Goal: Entertainment & Leisure: Consume media (video, audio)

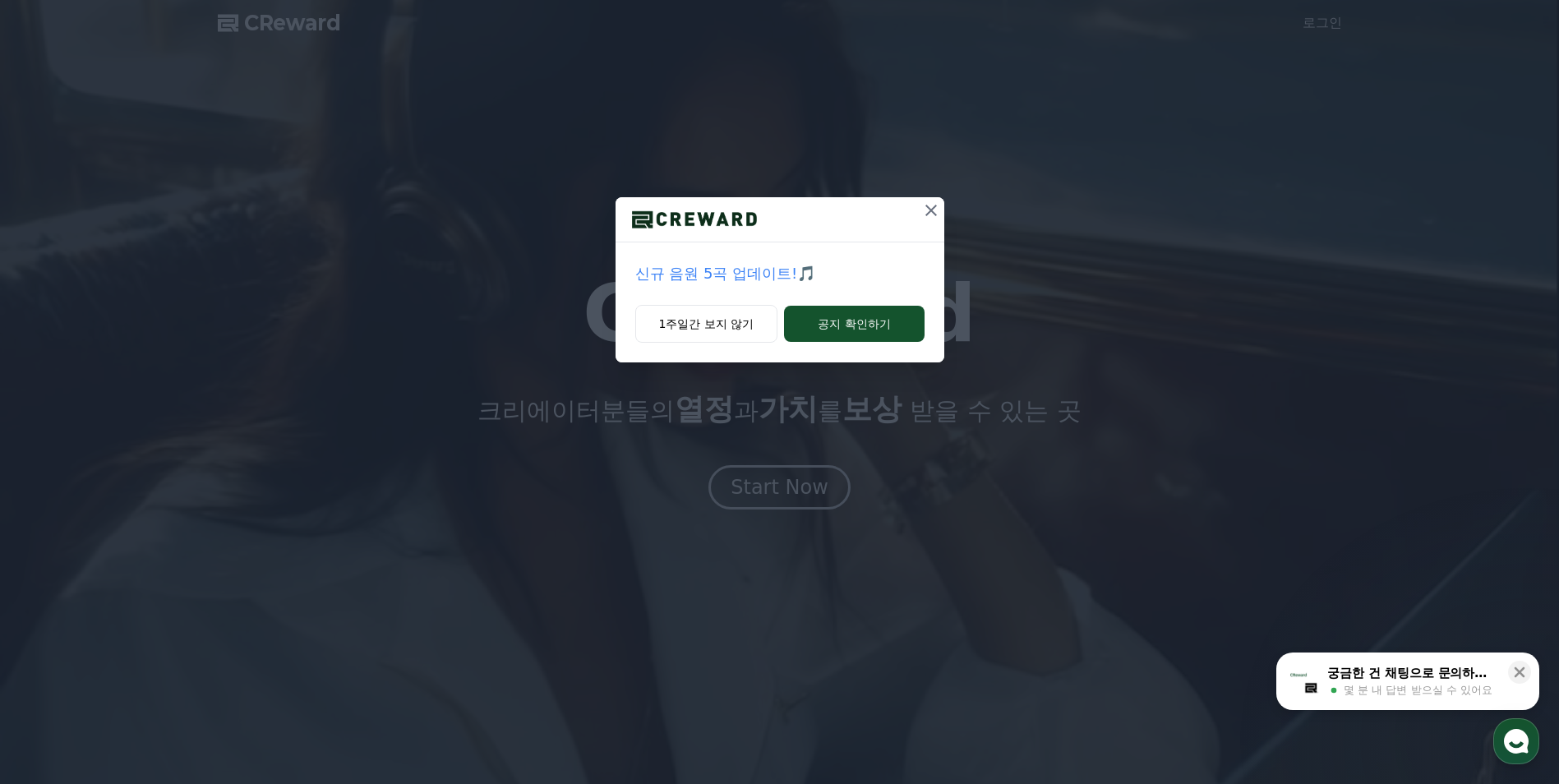
click at [924, 220] on button at bounding box center [931, 209] width 26 height 26
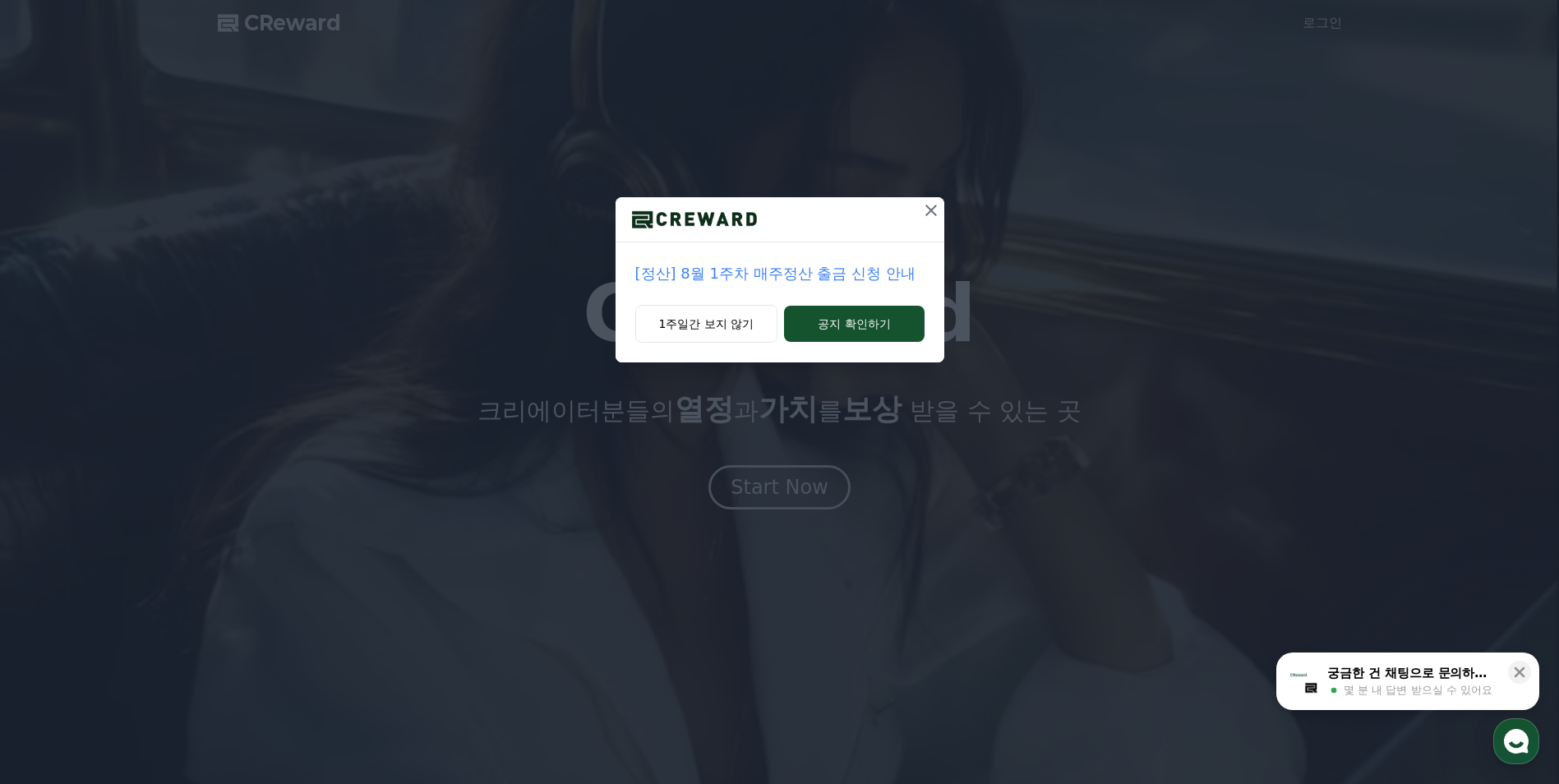
click at [933, 221] on button at bounding box center [931, 209] width 26 height 26
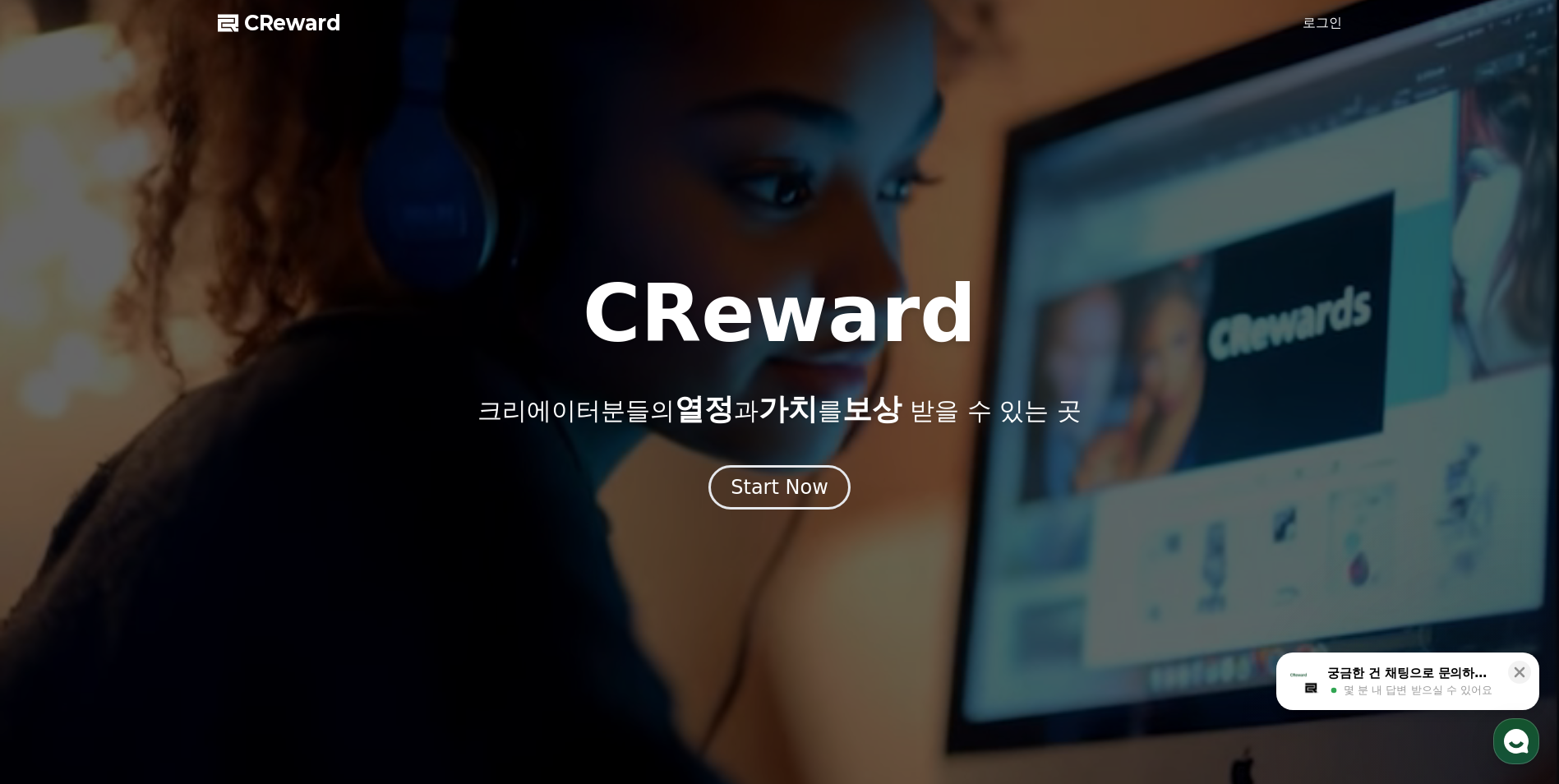
click at [933, 213] on div at bounding box center [780, 392] width 1559 height 784
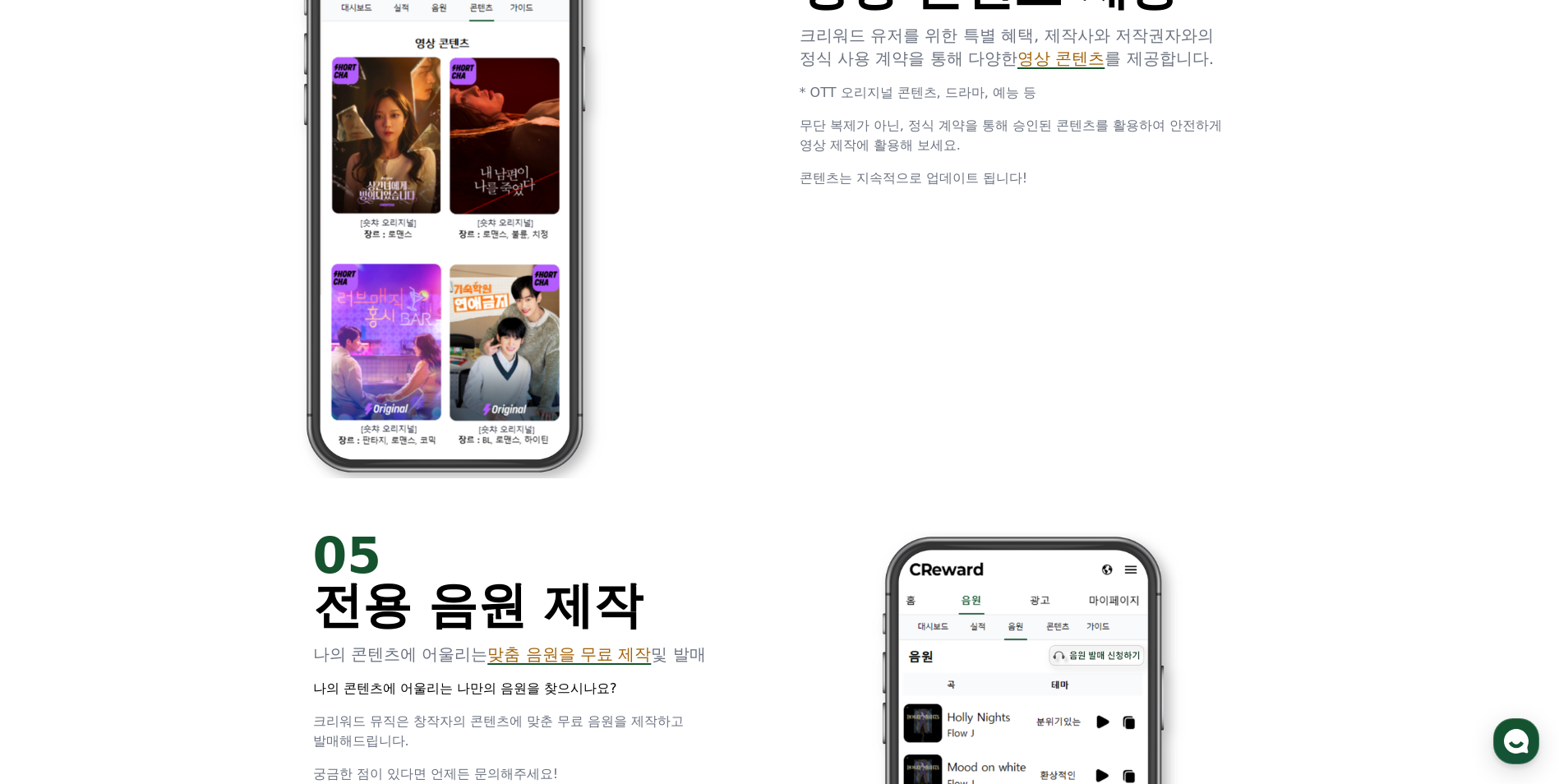
scroll to position [3149, 0]
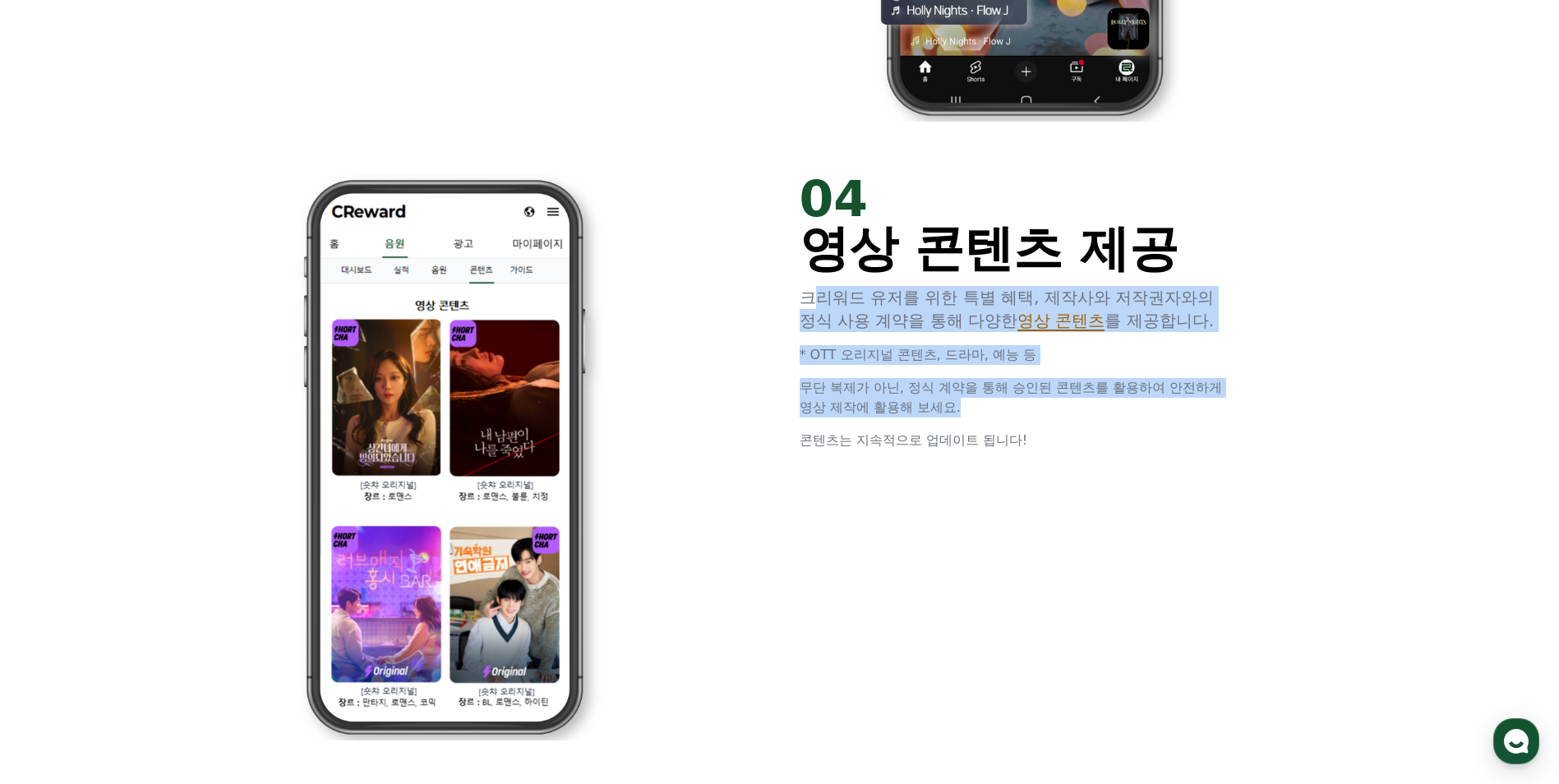
drag, startPoint x: 818, startPoint y: 298, endPoint x: 1108, endPoint y: 429, distance: 318.2
click at [1108, 429] on div "04 영상 콘텐츠 제공 크리워드 유저를 위한 특별 혜택, 제작사와 저작권자와의 정식 사용 계약을 통해 다양한 영상 콘텐츠 를 제공합니다. * …" at bounding box center [1022, 312] width 447 height 276
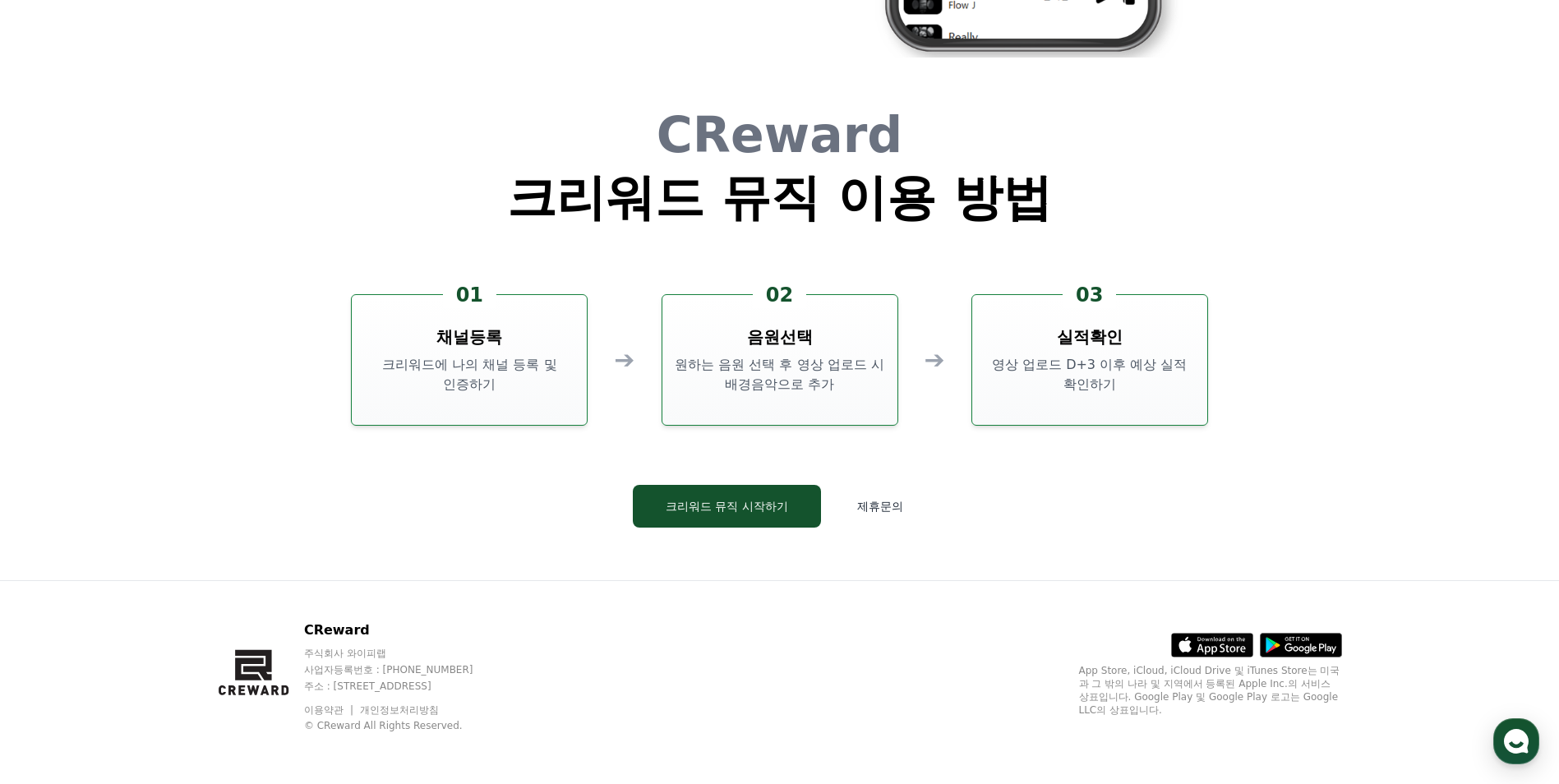
scroll to position [4452, 0]
click at [788, 511] on button "크리워드 뮤직 시작하기" at bounding box center [727, 505] width 188 height 43
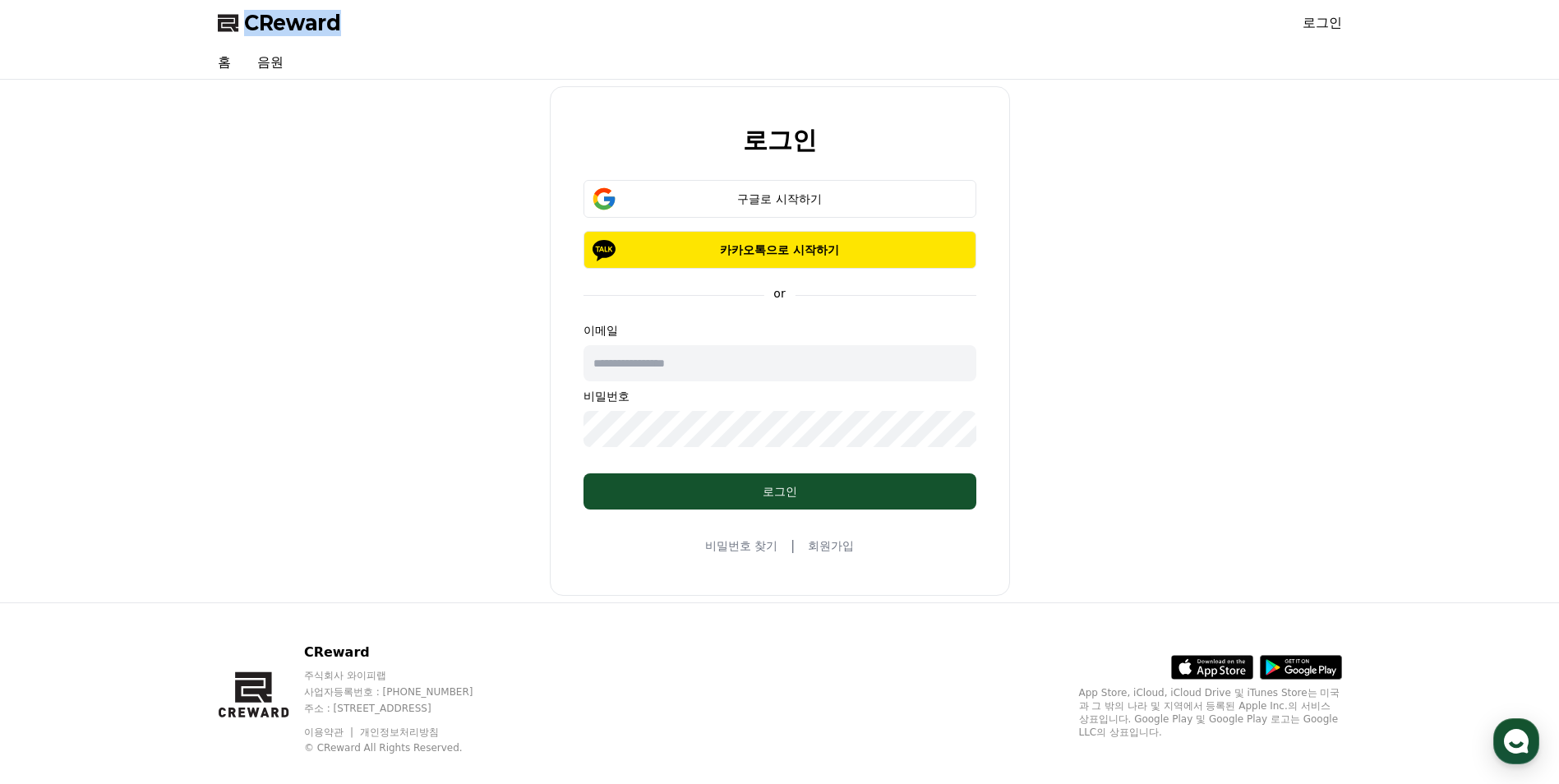
drag, startPoint x: 261, startPoint y: 23, endPoint x: 161, endPoint y: 23, distance: 100.0
click at [161, 23] on div "CReward 로그인" at bounding box center [780, 23] width 1559 height 46
